Goal: Complete application form

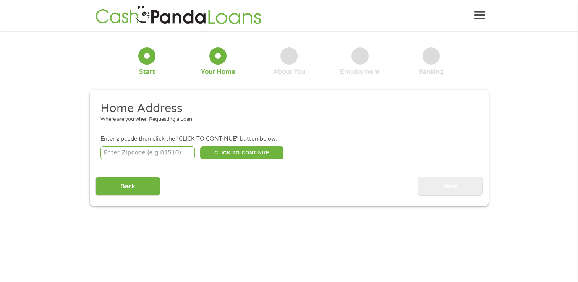
click at [183, 155] on input "number" at bounding box center [147, 152] width 94 height 13
click at [168, 149] on input "number" at bounding box center [147, 152] width 94 height 13
type input "60018"
select select "[US_STATE]"
click at [229, 147] on button "CLICK TO CONTINUE" at bounding box center [241, 152] width 83 height 13
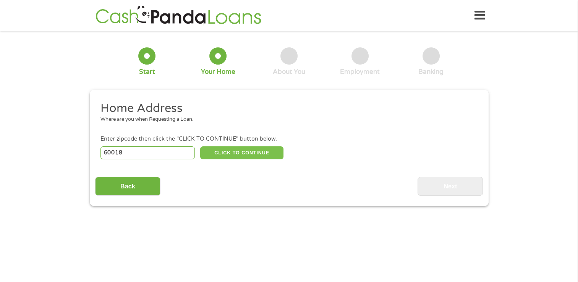
type input "60018"
type input "Des Plaines"
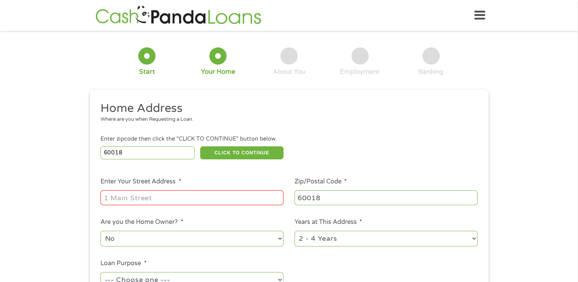
click at [207, 200] on input "Enter Your Street Address *" at bounding box center [191, 197] width 183 height 15
type input "[STREET_ADDRESS][PERSON_NAME]"
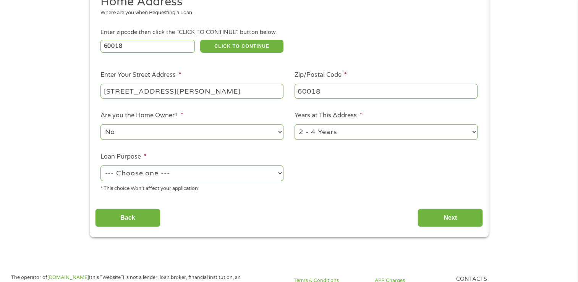
scroll to position [115, 0]
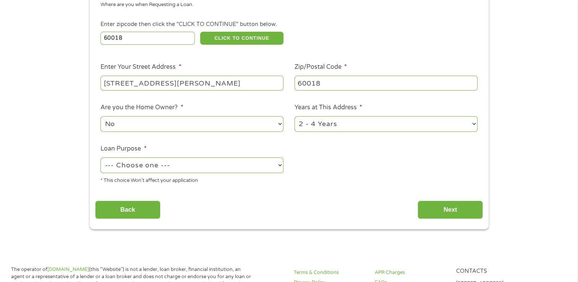
click at [202, 163] on select "--- Choose one --- Pay Bills Debt Consolidation Home Improvement Major Purchase…" at bounding box center [191, 165] width 183 height 16
select select "other"
click at [100, 158] on select "--- Choose one --- Pay Bills Debt Consolidation Home Improvement Major Purchase…" at bounding box center [191, 165] width 183 height 16
click at [450, 206] on input "Next" at bounding box center [449, 209] width 65 height 19
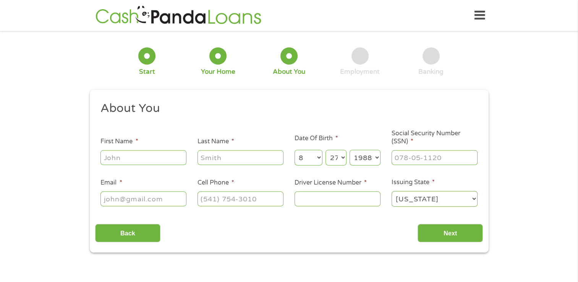
scroll to position [0, 0]
click at [145, 161] on input "First Name *" at bounding box center [143, 157] width 86 height 15
type input "David"
type input "Leal"
type input "vampbunni4@gmail.com"
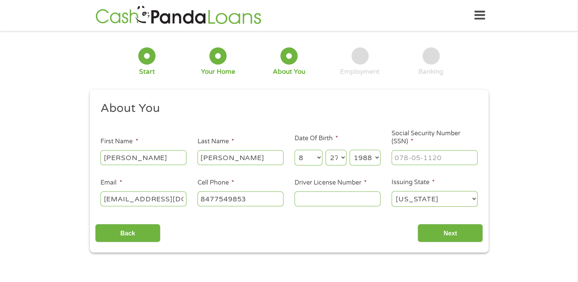
type input "(847) 754-9853"
click at [443, 156] on input "___-__-____" at bounding box center [434, 157] width 86 height 15
type input "325-82-4835"
click at [330, 230] on div "Back Next" at bounding box center [289, 230] width 388 height 24
click at [354, 200] on input "Driver License Number *" at bounding box center [337, 198] width 86 height 15
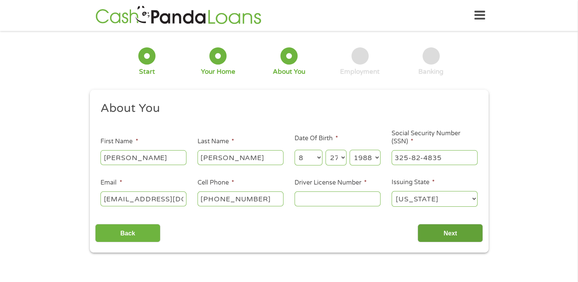
click at [443, 236] on input "Next" at bounding box center [449, 233] width 65 height 19
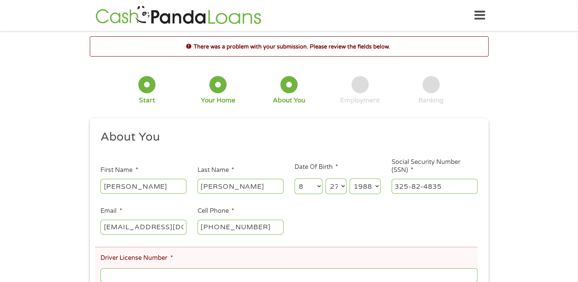
click at [476, 16] on icon at bounding box center [479, 15] width 11 height 19
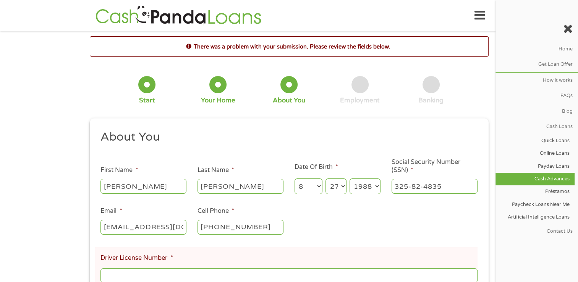
click at [558, 177] on link "Cash Advances" at bounding box center [534, 179] width 79 height 13
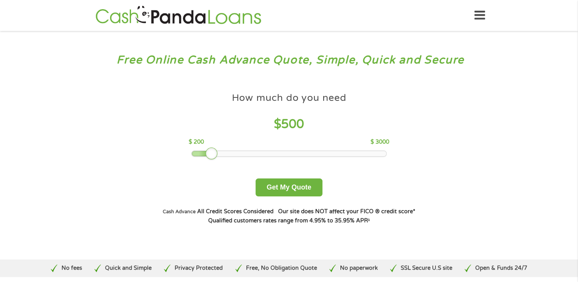
drag, startPoint x: 243, startPoint y: 154, endPoint x: 209, endPoint y: 157, distance: 34.9
click at [209, 157] on div at bounding box center [211, 153] width 12 height 12
click at [281, 184] on button "Get My Quote" at bounding box center [288, 187] width 67 height 18
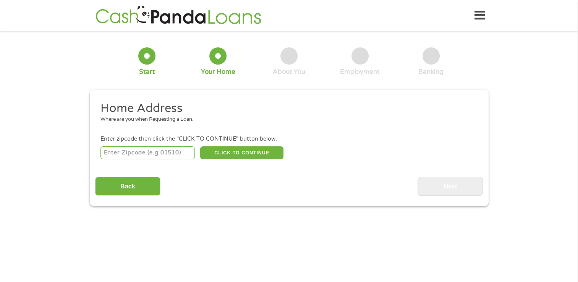
click at [160, 155] on input "number" at bounding box center [147, 152] width 94 height 13
type input "60018"
select select "[US_STATE]"
click at [226, 153] on button "CLICK TO CONTINUE" at bounding box center [241, 152] width 83 height 13
type input "60018"
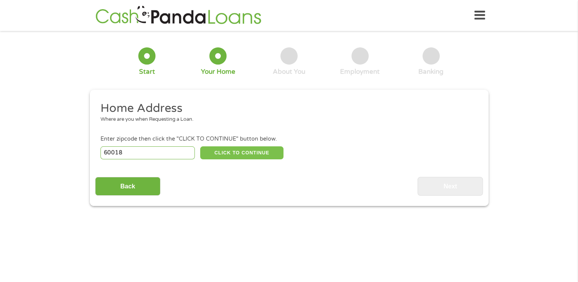
type input "Des Plaines"
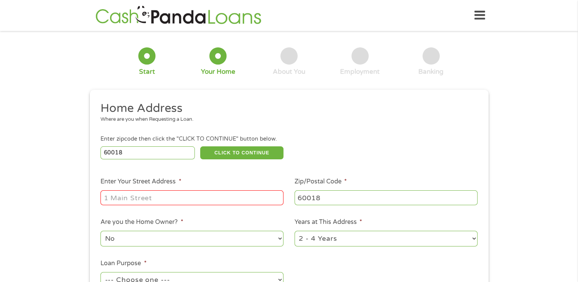
click at [210, 194] on input "Enter Your Street Address *" at bounding box center [191, 197] width 183 height 15
type input "[STREET_ADDRESS][PERSON_NAME]"
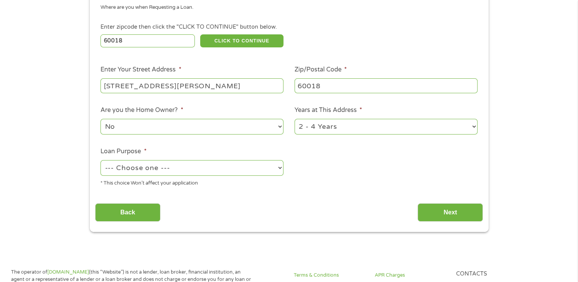
scroll to position [115, 0]
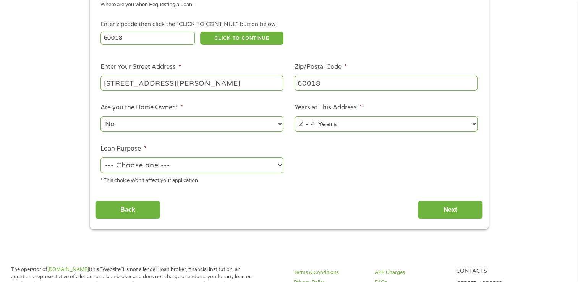
click at [218, 167] on select "--- Choose one --- Pay Bills Debt Consolidation Home Improvement Major Purchase…" at bounding box center [191, 165] width 183 height 16
select select "other"
click at [100, 158] on select "--- Choose one --- Pay Bills Debt Consolidation Home Improvement Major Purchase…" at bounding box center [191, 165] width 183 height 16
click at [358, 213] on div "Back Next" at bounding box center [289, 207] width 388 height 24
click at [454, 207] on input "Next" at bounding box center [449, 209] width 65 height 19
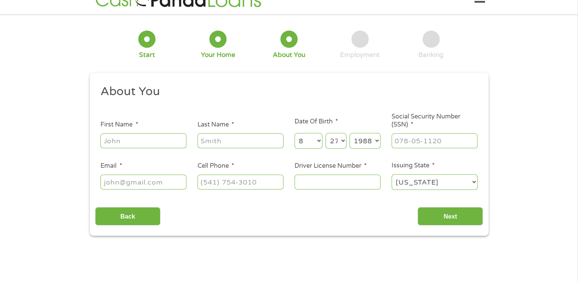
scroll to position [0, 0]
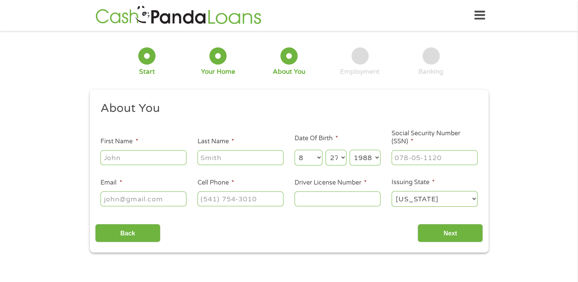
click at [473, 15] on div "Home Get Loan Offer How it works FAQs Blog Cash Loans Quick Loans Online Loans …" at bounding box center [289, 15] width 392 height 24
click at [480, 14] on icon at bounding box center [479, 15] width 11 height 19
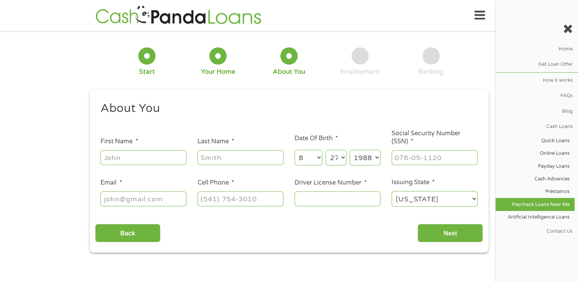
click at [546, 204] on link "Paycheck Loans Near Me" at bounding box center [534, 204] width 79 height 13
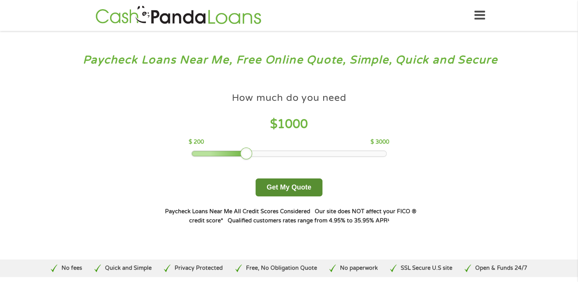
click at [302, 187] on button "Get My Quote" at bounding box center [288, 187] width 67 height 18
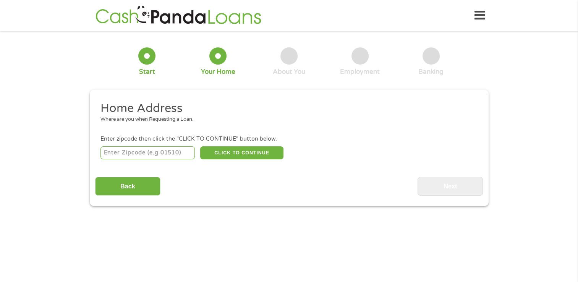
click at [170, 154] on input "number" at bounding box center [147, 152] width 94 height 13
type input "60018"
select select "[US_STATE]"
click at [243, 154] on button "CLICK TO CONTINUE" at bounding box center [241, 152] width 83 height 13
type input "60018"
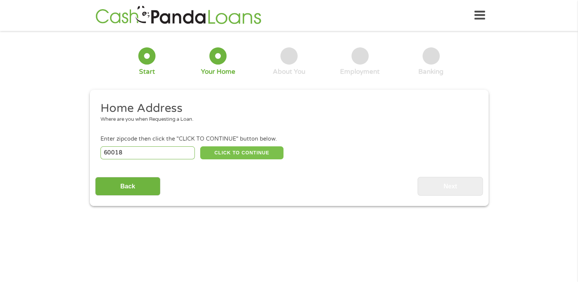
type input "Des Plaines"
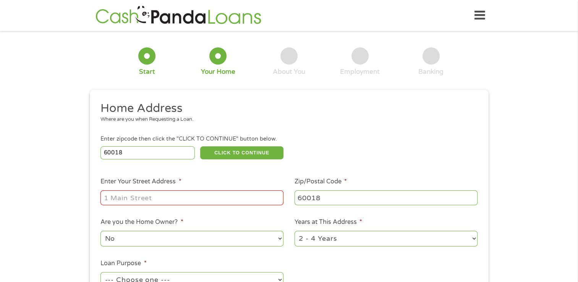
click at [223, 196] on input "Enter Your Street Address *" at bounding box center [191, 197] width 183 height 15
type input "[STREET_ADDRESS][PERSON_NAME]"
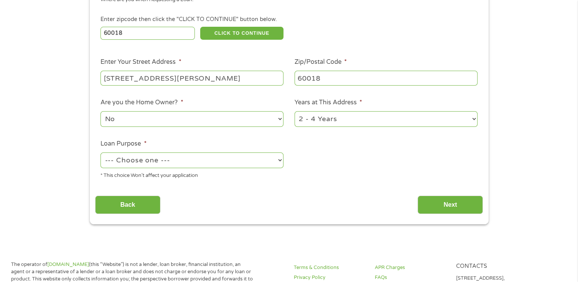
scroll to position [153, 0]
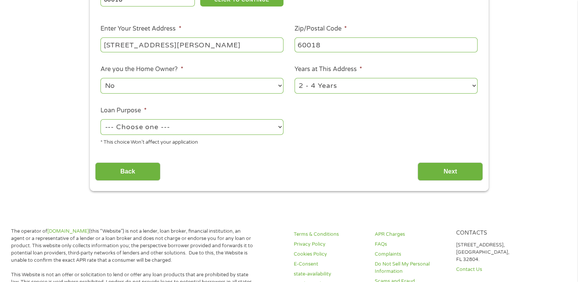
click at [244, 128] on select "--- Choose one --- Pay Bills Debt Consolidation Home Improvement Major Purchase…" at bounding box center [191, 127] width 183 height 16
select select "other"
click at [100, 120] on select "--- Choose one --- Pay Bills Debt Consolidation Home Improvement Major Purchase…" at bounding box center [191, 127] width 183 height 16
click at [320, 156] on div "Home Address Where are you when Requesting a Loan. Enter zipcode then click the…" at bounding box center [289, 64] width 388 height 233
click at [445, 171] on input "Next" at bounding box center [449, 171] width 65 height 19
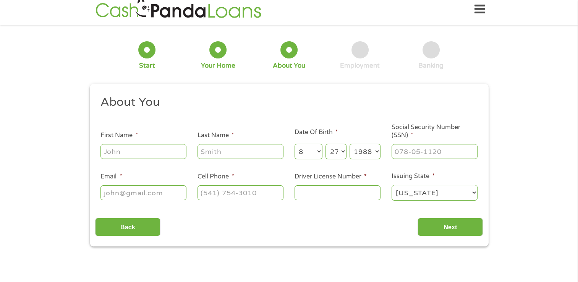
scroll to position [0, 0]
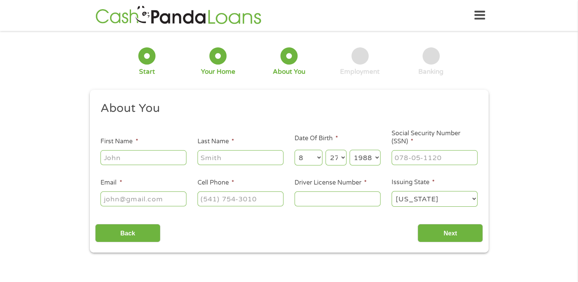
click at [496, 153] on div "1 Start 2 Your Home 3 About You 4 Employment 5 Banking 6 This field is hidden w…" at bounding box center [289, 144] width 578 height 216
